Goal: Task Accomplishment & Management: Use online tool/utility

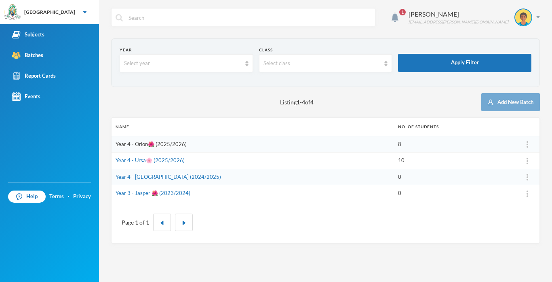
click at [136, 146] on link "Year 4 - Orion🌺 (2025/2026)" at bounding box center [151, 144] width 71 height 6
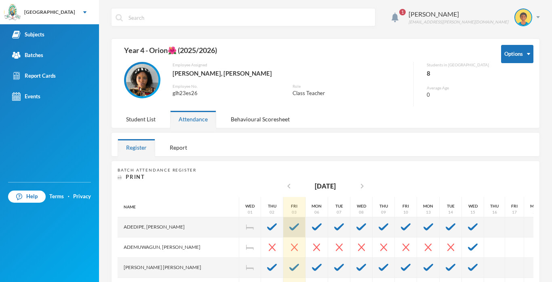
scroll to position [79, 0]
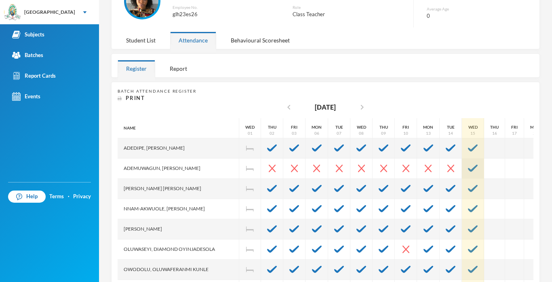
click at [472, 168] on img at bounding box center [473, 167] width 10 height 7
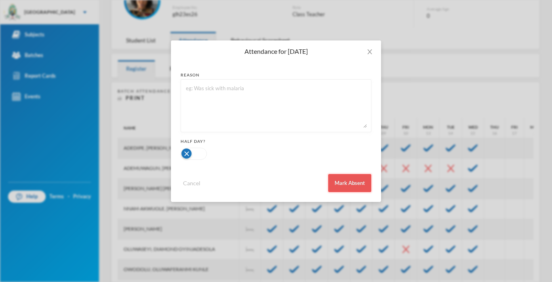
click at [339, 181] on button "Mark Absent" at bounding box center [349, 183] width 43 height 18
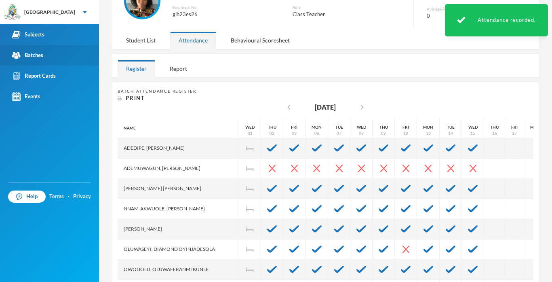
click at [35, 54] on div "Batches" at bounding box center [27, 55] width 31 height 8
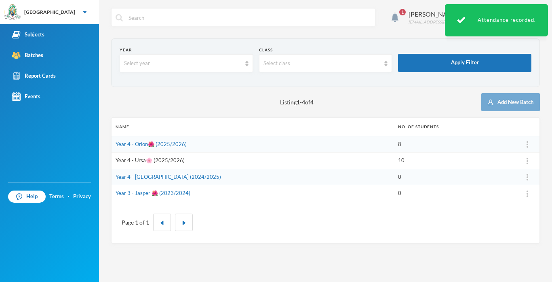
click at [132, 162] on link "Year 4 - Ursa🌸 (2025/2026)" at bounding box center [150, 160] width 69 height 6
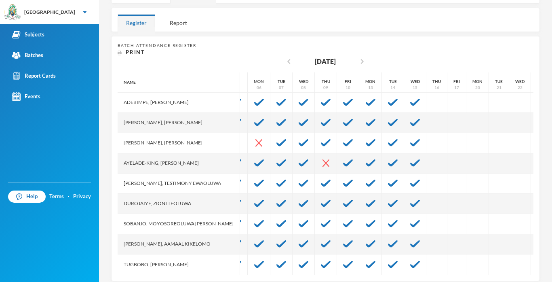
scroll to position [20, 59]
